Goal: Check status: Check status

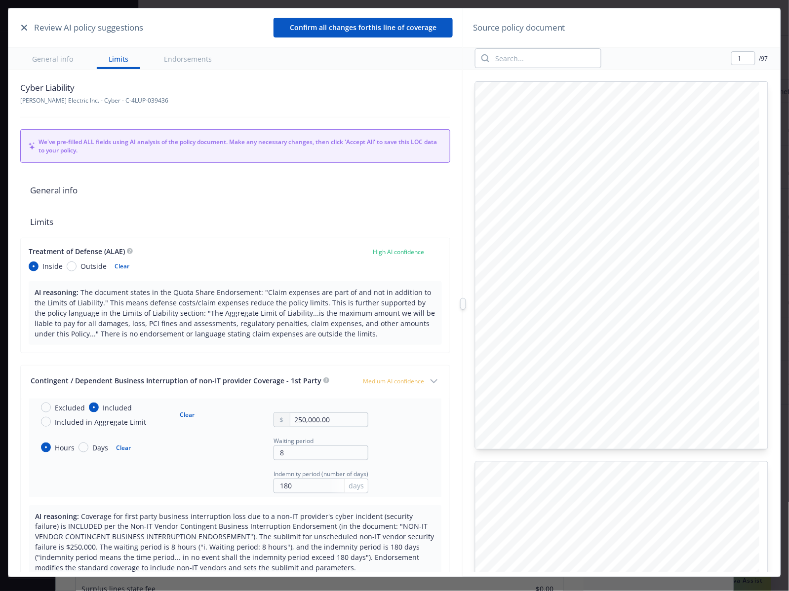
type input "2"
